Goal: Task Accomplishment & Management: Use online tool/utility

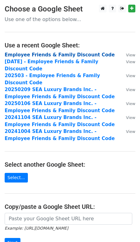
click at [39, 54] on strong "Employee Friends & Family Discount Code" at bounding box center [60, 55] width 110 height 6
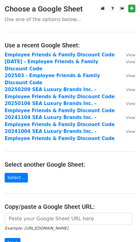
click at [55, 15] on main "Choose a Google Sheet Use one of the options below... Use a recent Google Sheet…" at bounding box center [70, 143] width 140 height 276
click at [51, 21] on p "Use one of the options below..." at bounding box center [70, 19] width 131 height 7
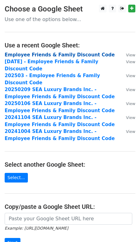
click at [57, 56] on strong "Employee Friends & Family Discount Code" at bounding box center [60, 55] width 110 height 6
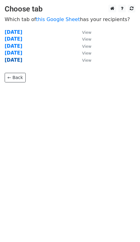
click at [22, 60] on strong "2025 September" at bounding box center [14, 60] width 18 height 6
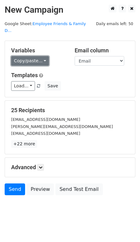
click at [28, 56] on link "Copy/paste..." at bounding box center [30, 61] width 38 height 10
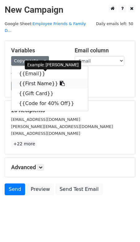
click at [34, 79] on link "{{First Name}}" at bounding box center [49, 84] width 77 height 10
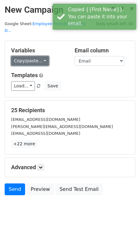
click at [20, 56] on link "Copy/paste..." at bounding box center [30, 61] width 38 height 10
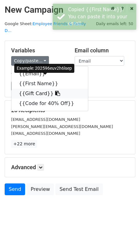
click at [28, 89] on link "{{Gift Card}}" at bounding box center [49, 94] width 77 height 10
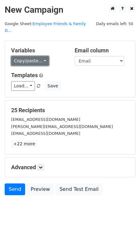
click at [27, 56] on link "Copy/paste..." at bounding box center [30, 61] width 38 height 10
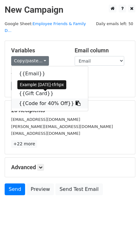
click at [29, 99] on link "{{Code for 40% Off}}" at bounding box center [49, 104] width 77 height 10
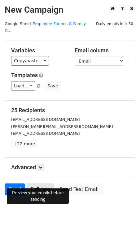
click at [38, 183] on link "Preview" at bounding box center [40, 189] width 27 height 12
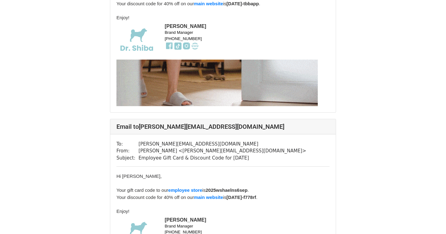
scroll to position [716, 0]
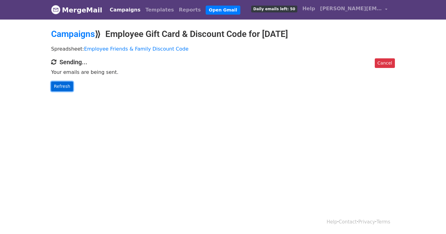
click at [58, 90] on link "Refresh" at bounding box center [62, 86] width 22 height 10
